Goal: Information Seeking & Learning: Learn about a topic

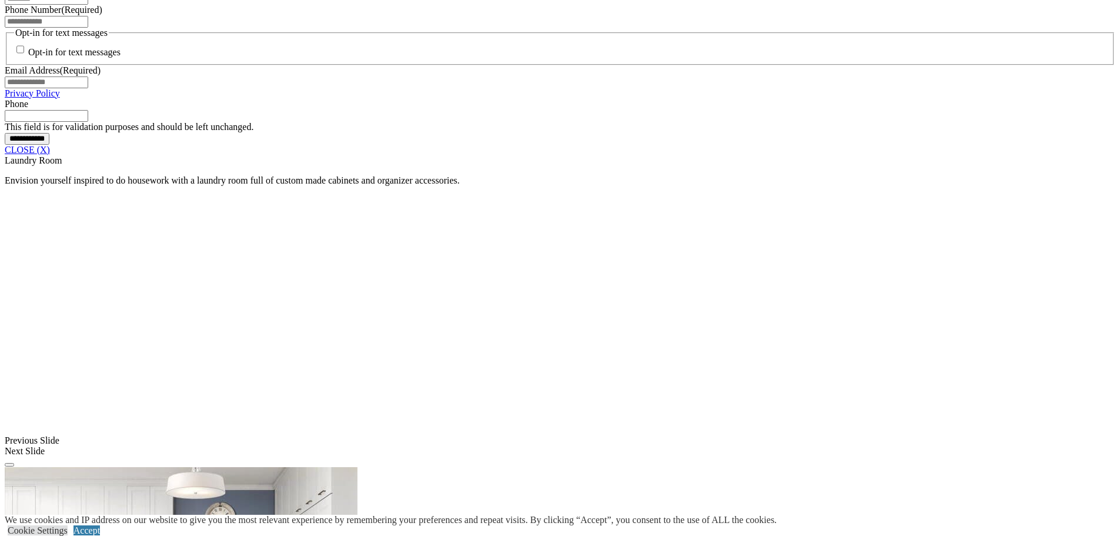
scroll to position [941, 0]
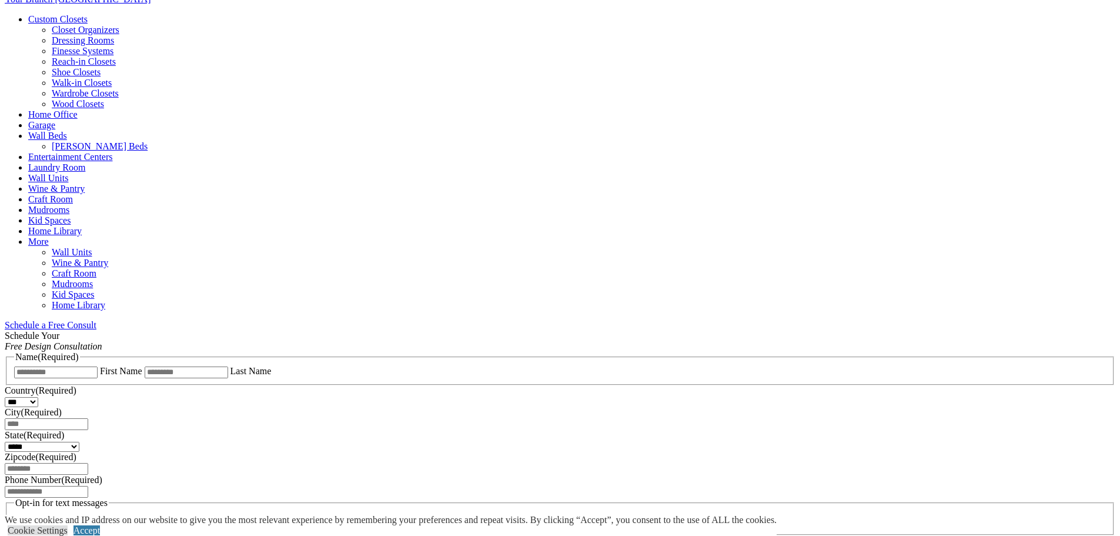
scroll to position [0, 0]
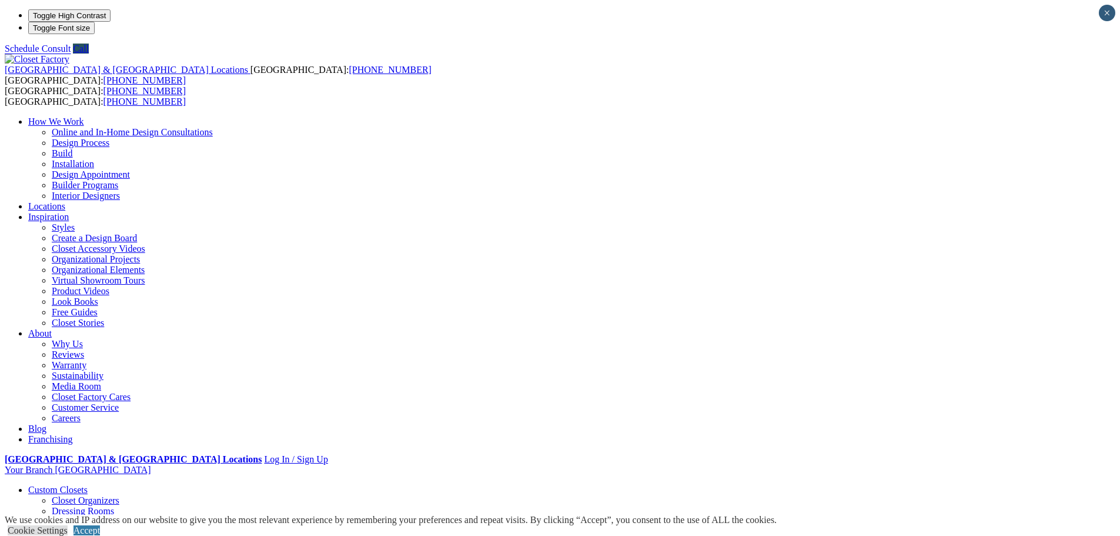
click at [213, 127] on link "Online and In-Home Design Consultations" at bounding box center [132, 132] width 161 height 10
